Goal: Task Accomplishment & Management: Use online tool/utility

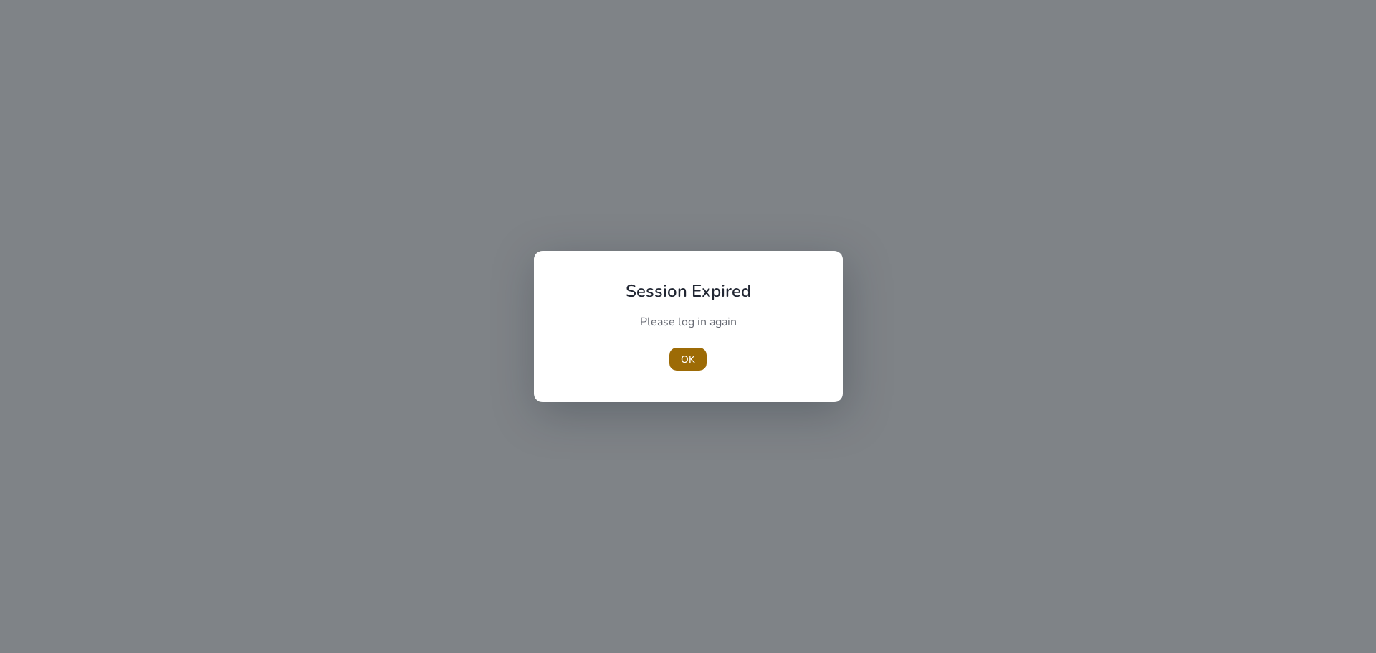
click at [696, 356] on span "button" at bounding box center [687, 359] width 37 height 34
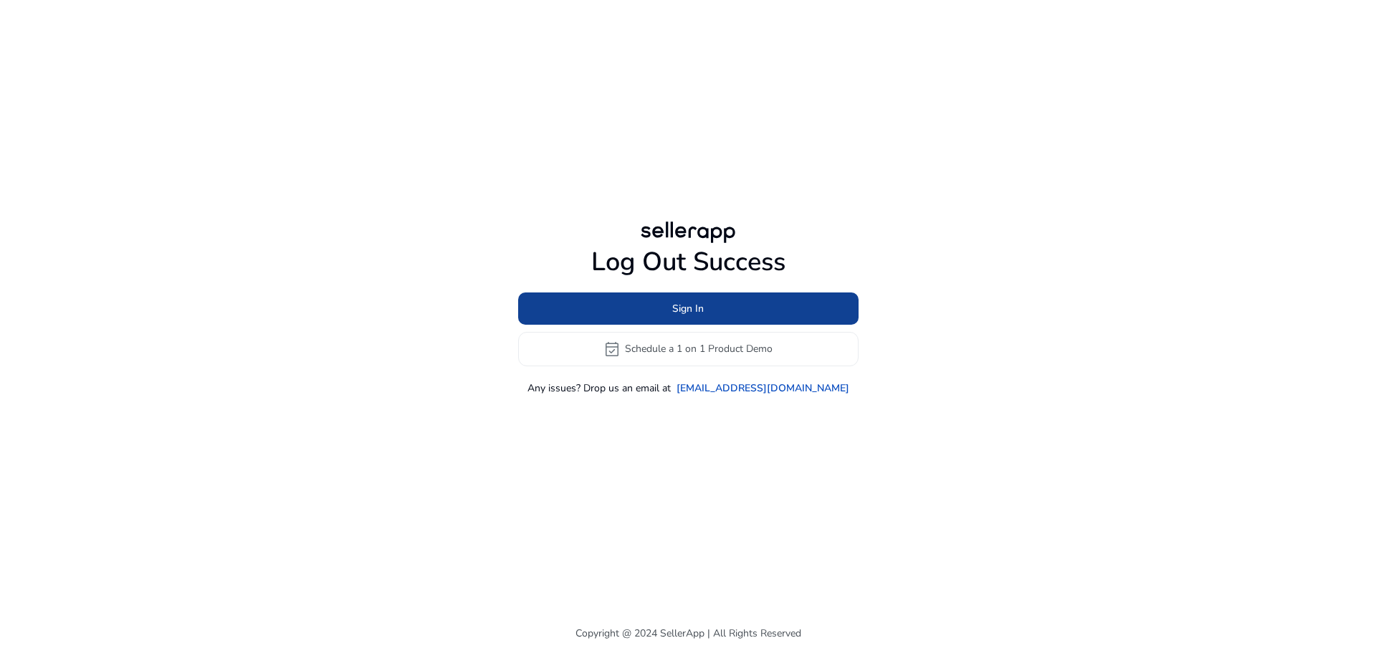
click at [706, 312] on span at bounding box center [688, 308] width 340 height 34
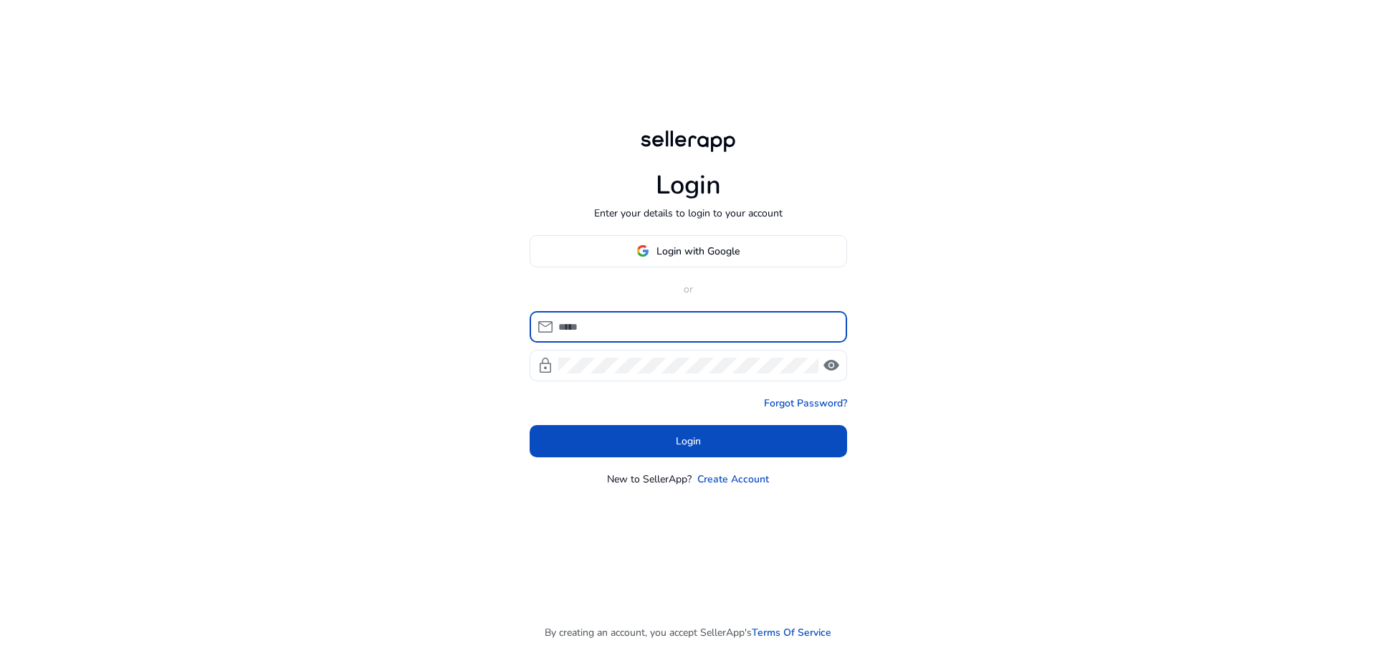
type input "**********"
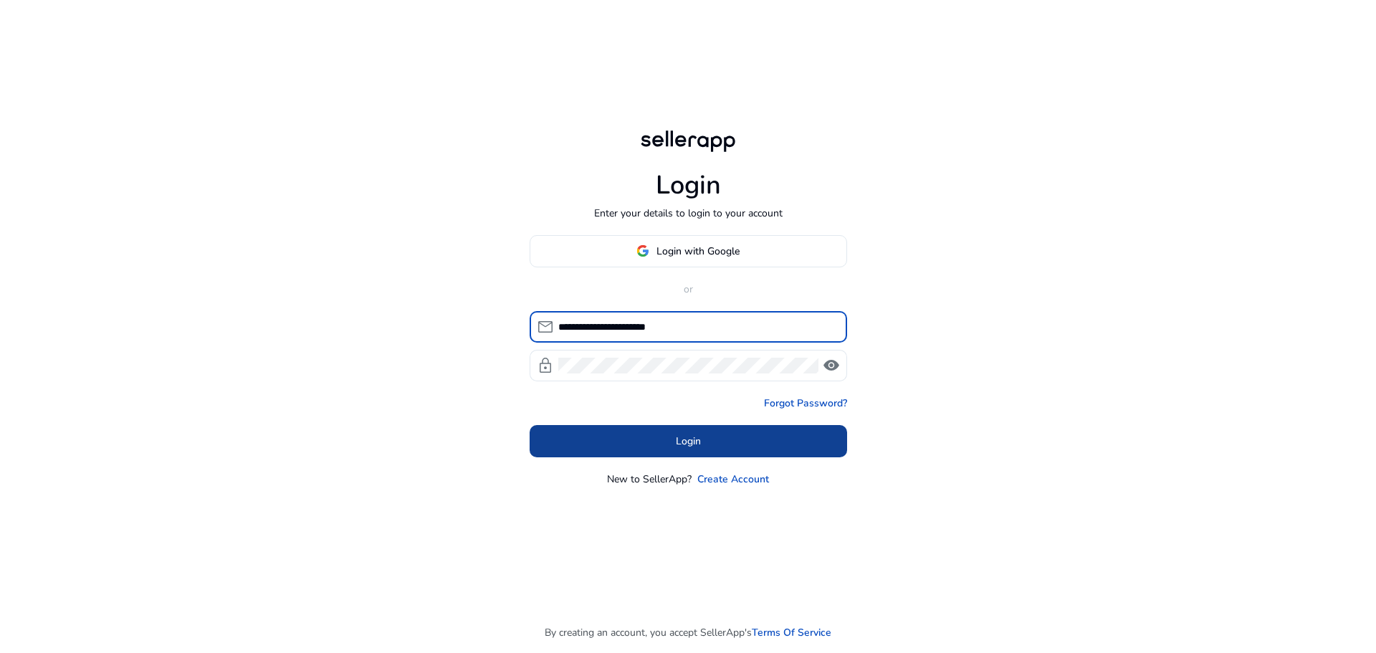
click at [678, 439] on span "Login" at bounding box center [688, 440] width 25 height 15
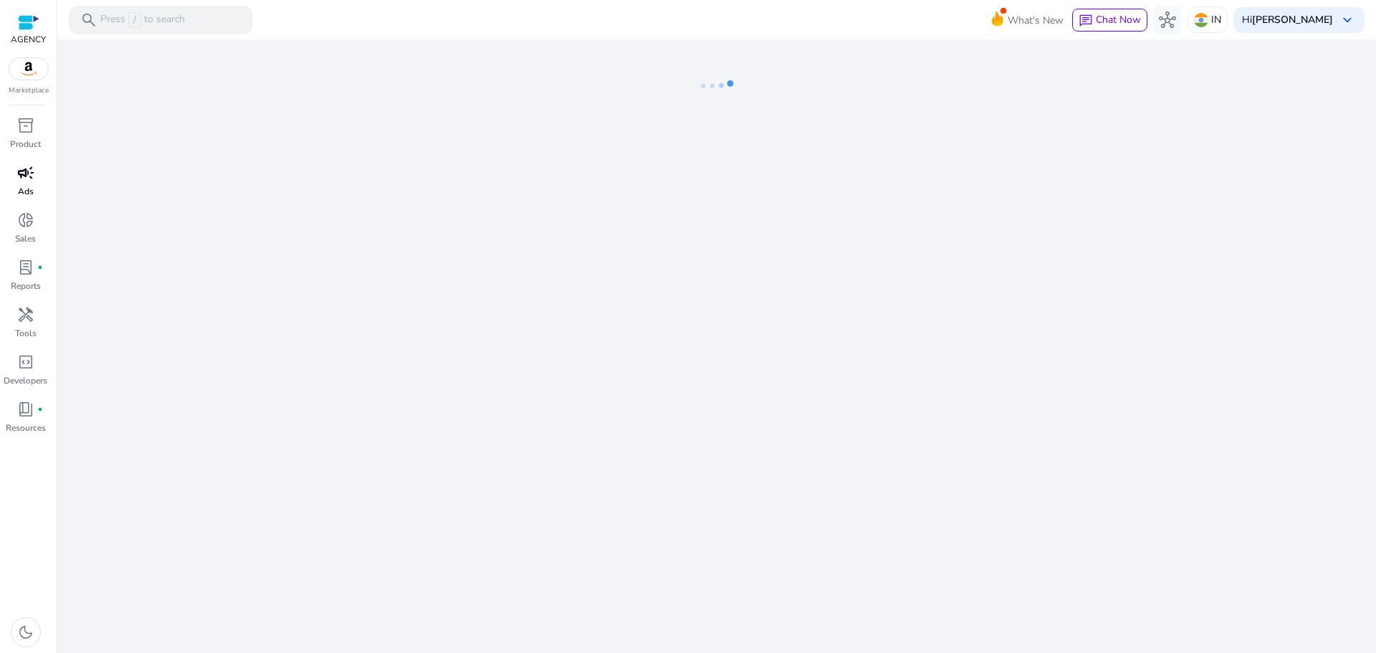
click at [29, 185] on p "Ads" at bounding box center [26, 191] width 16 height 13
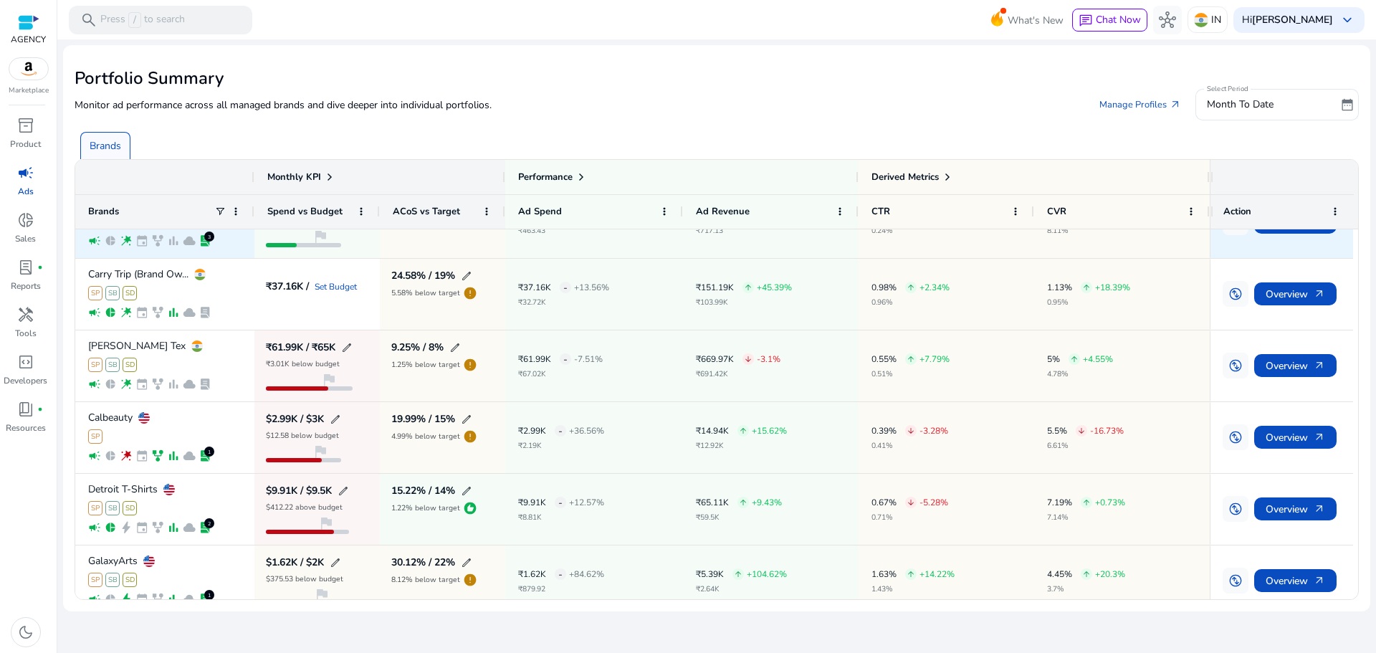
scroll to position [72, 0]
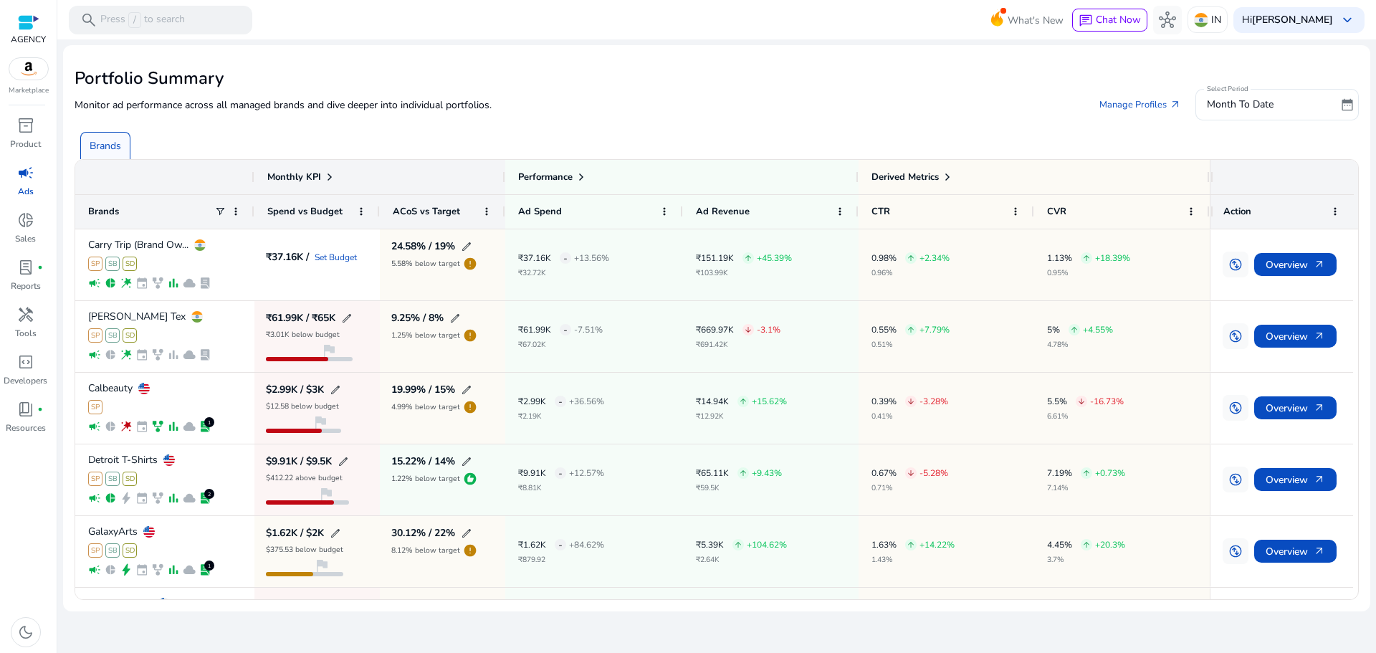
drag, startPoint x: 1375, startPoint y: 153, endPoint x: 1375, endPoint y: 423, distance: 270.1
click at [1375, 334] on mat-sidenav-content "search Press / to search What's New chat Chat Now hub IN [GEOGRAPHIC_DATA][PERS…" at bounding box center [716, 326] width 1318 height 653
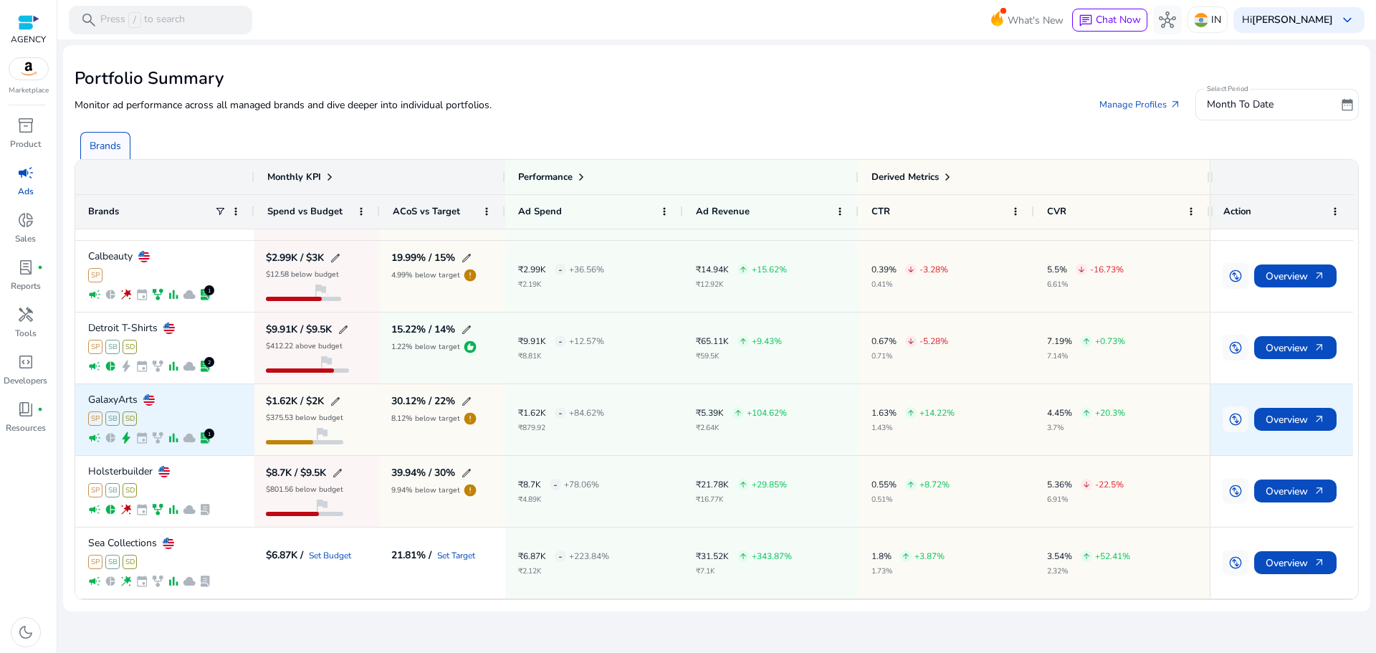
scroll to position [0, 0]
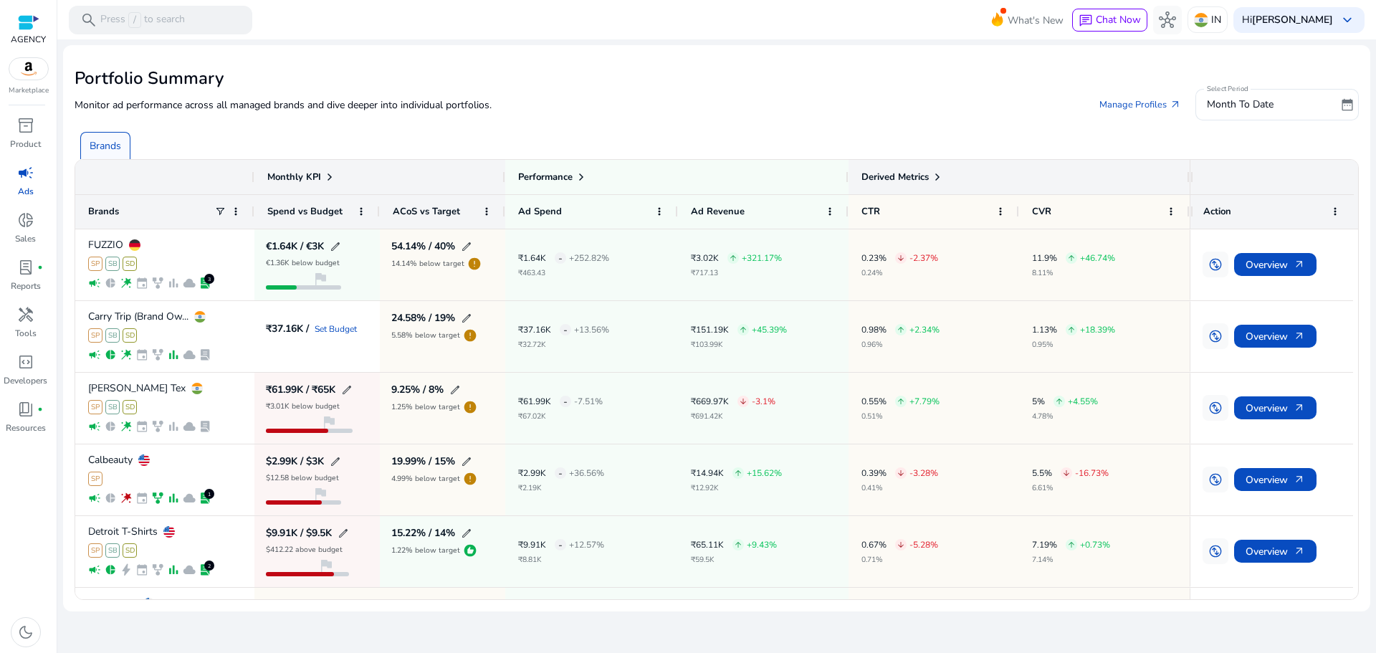
click at [1192, 186] on div at bounding box center [1191, 177] width 6 height 34
click at [1189, 188] on div at bounding box center [1189, 177] width 6 height 34
click at [892, 175] on span "Derived Metrics" at bounding box center [894, 177] width 67 height 13
click at [928, 171] on span "Derived Metrics" at bounding box center [894, 177] width 67 height 13
click at [939, 176] on span at bounding box center [936, 176] width 11 height 11
